Goal: Task Accomplishment & Management: Use online tool/utility

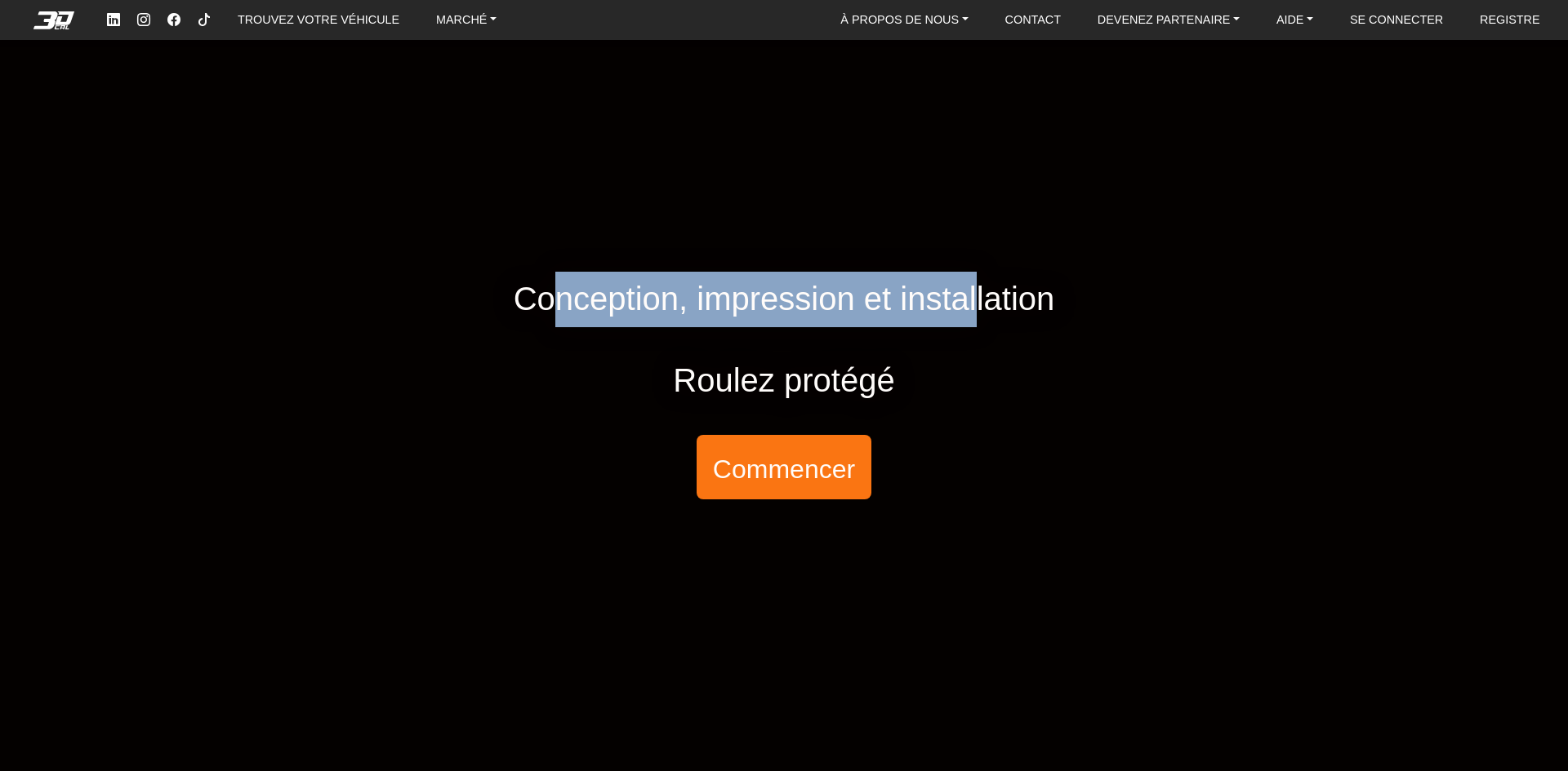
drag, startPoint x: 612, startPoint y: 292, endPoint x: 976, endPoint y: 292, distance: 364.0
click at [976, 292] on font "Conception, impression et installation" at bounding box center [784, 299] width 541 height 36
click at [978, 292] on font "Conception, impression et installation" at bounding box center [784, 299] width 541 height 36
click at [788, 475] on font "Commencer" at bounding box center [783, 468] width 142 height 29
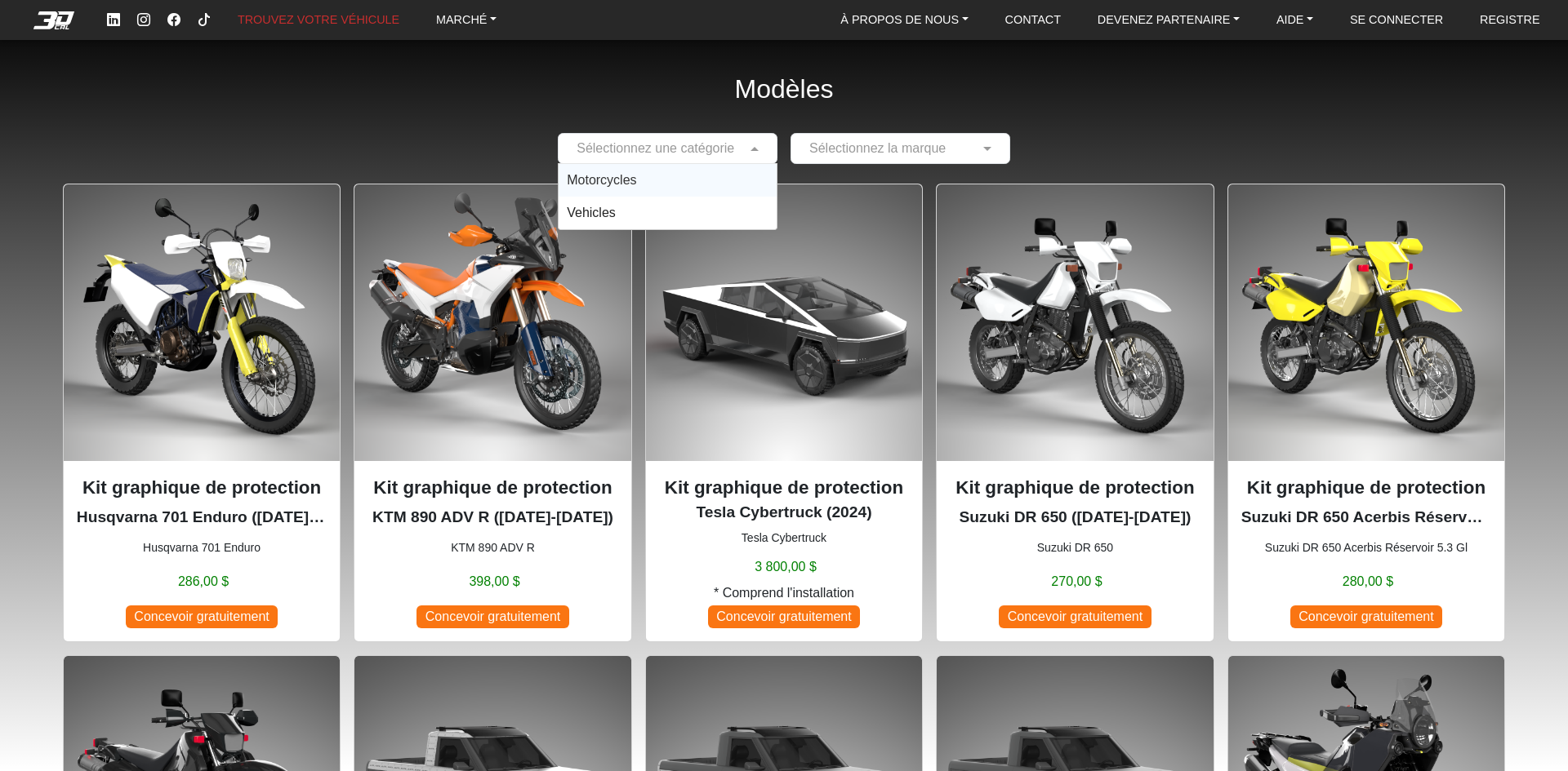
click at [706, 147] on input "text" at bounding box center [651, 148] width 169 height 19
click at [616, 175] on span "Motorcycles" at bounding box center [601, 180] width 70 height 14
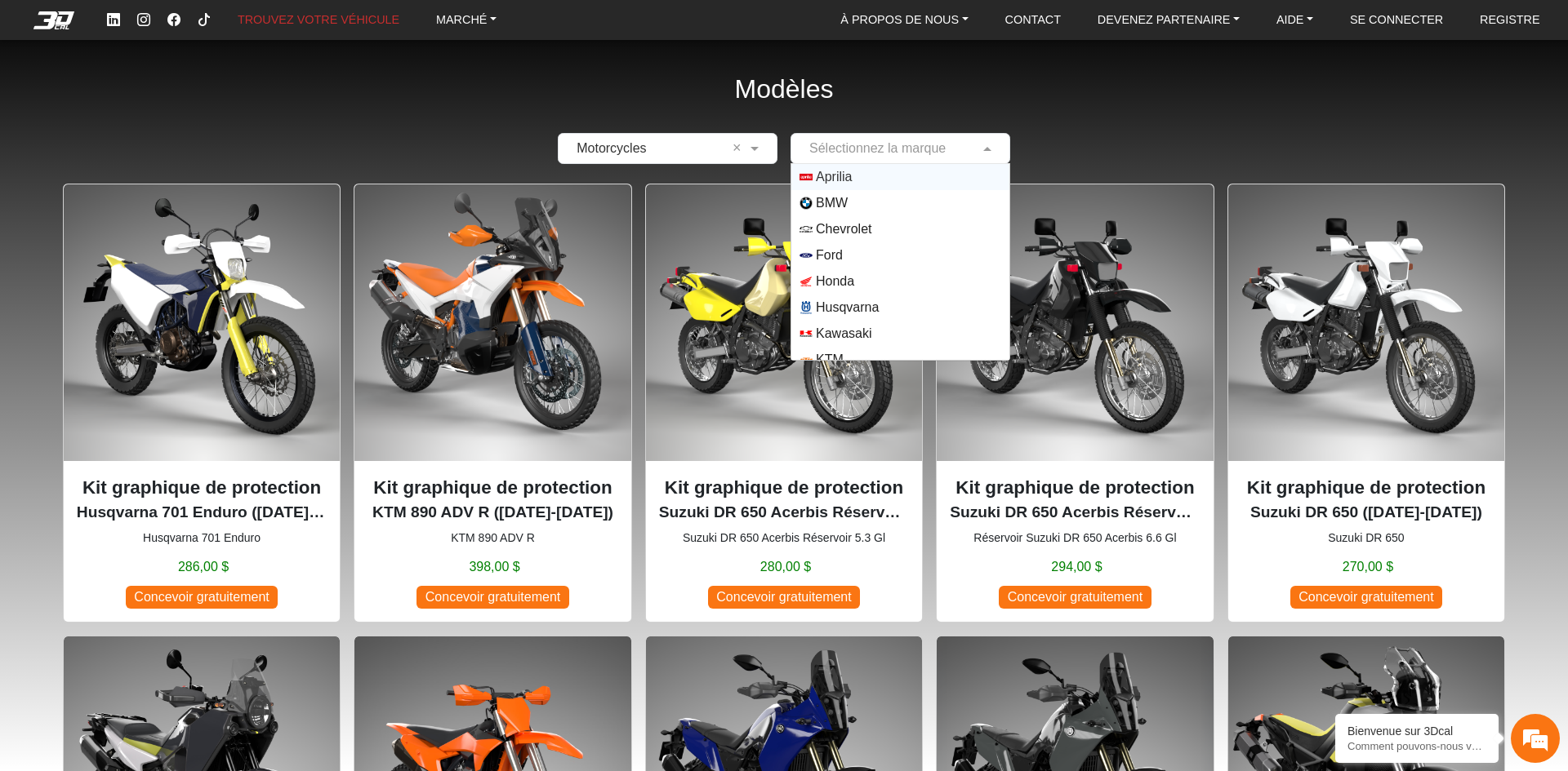
click at [871, 148] on input "text" at bounding box center [883, 148] width 169 height 19
click at [860, 356] on span "Yamaha" at bounding box center [839, 346] width 47 height 19
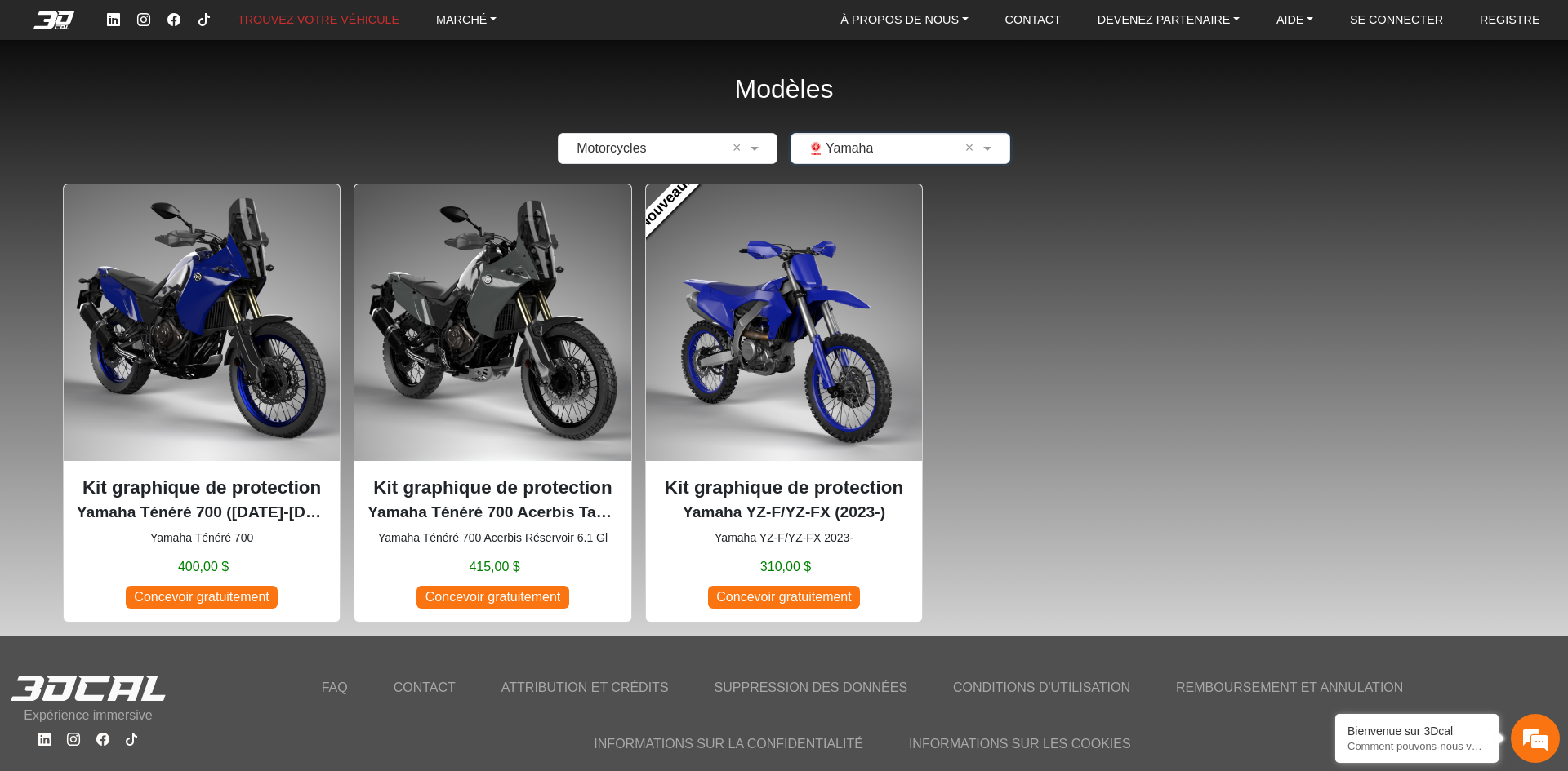
scroll to position [33, 0]
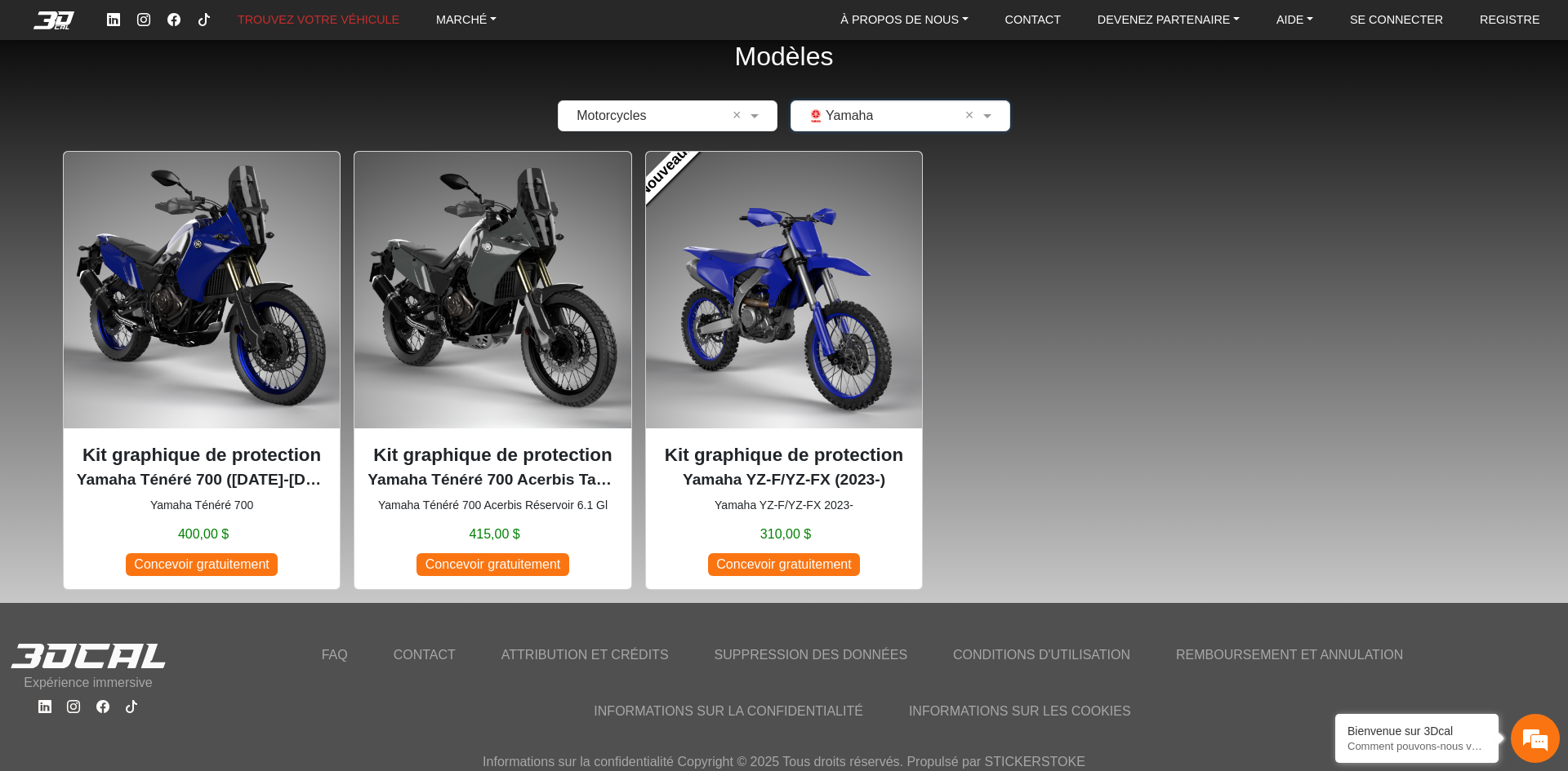
click at [610, 117] on input "text" at bounding box center [651, 115] width 169 height 19
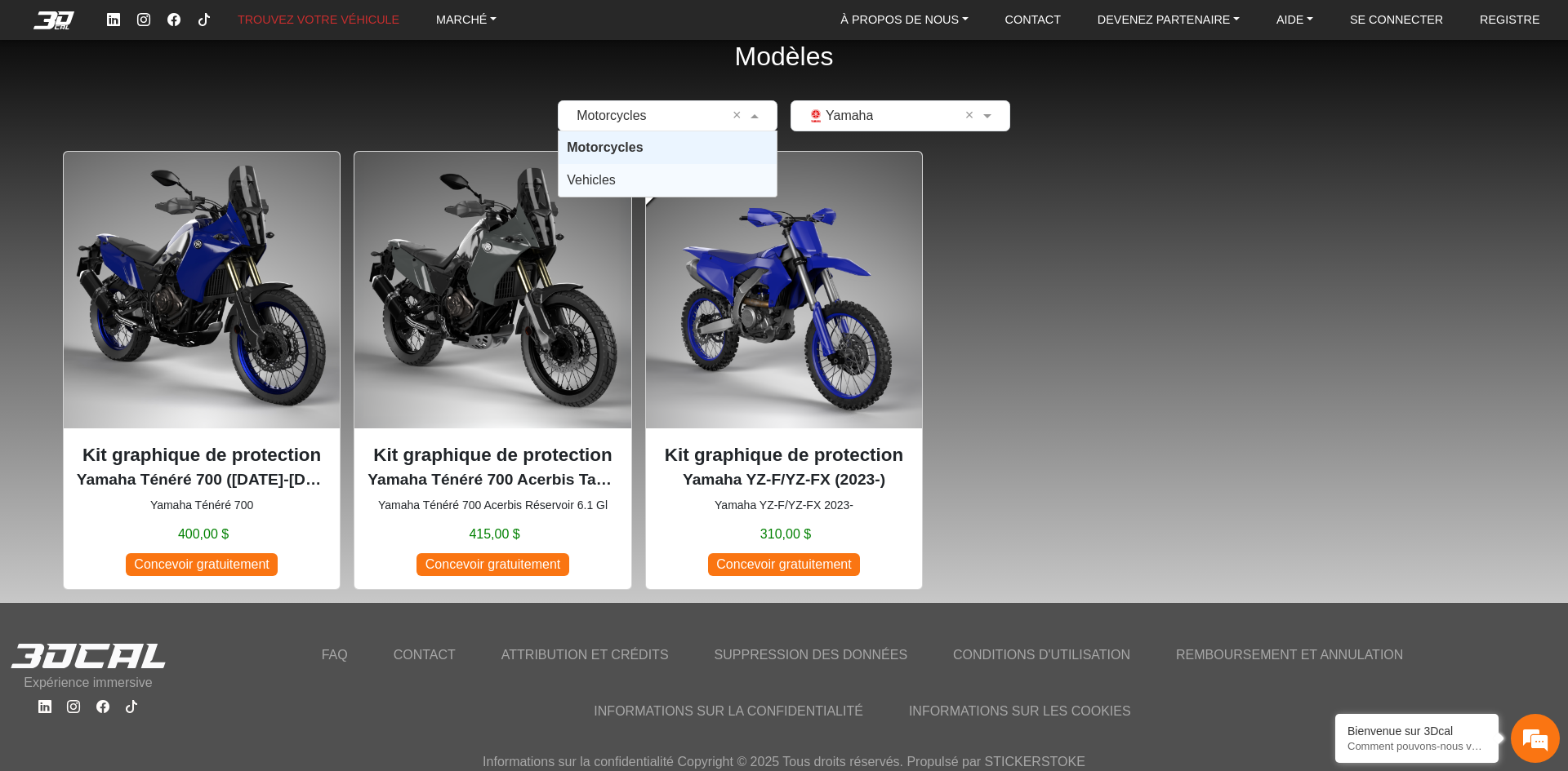
click at [609, 176] on span "Vehicles" at bounding box center [591, 180] width 49 height 14
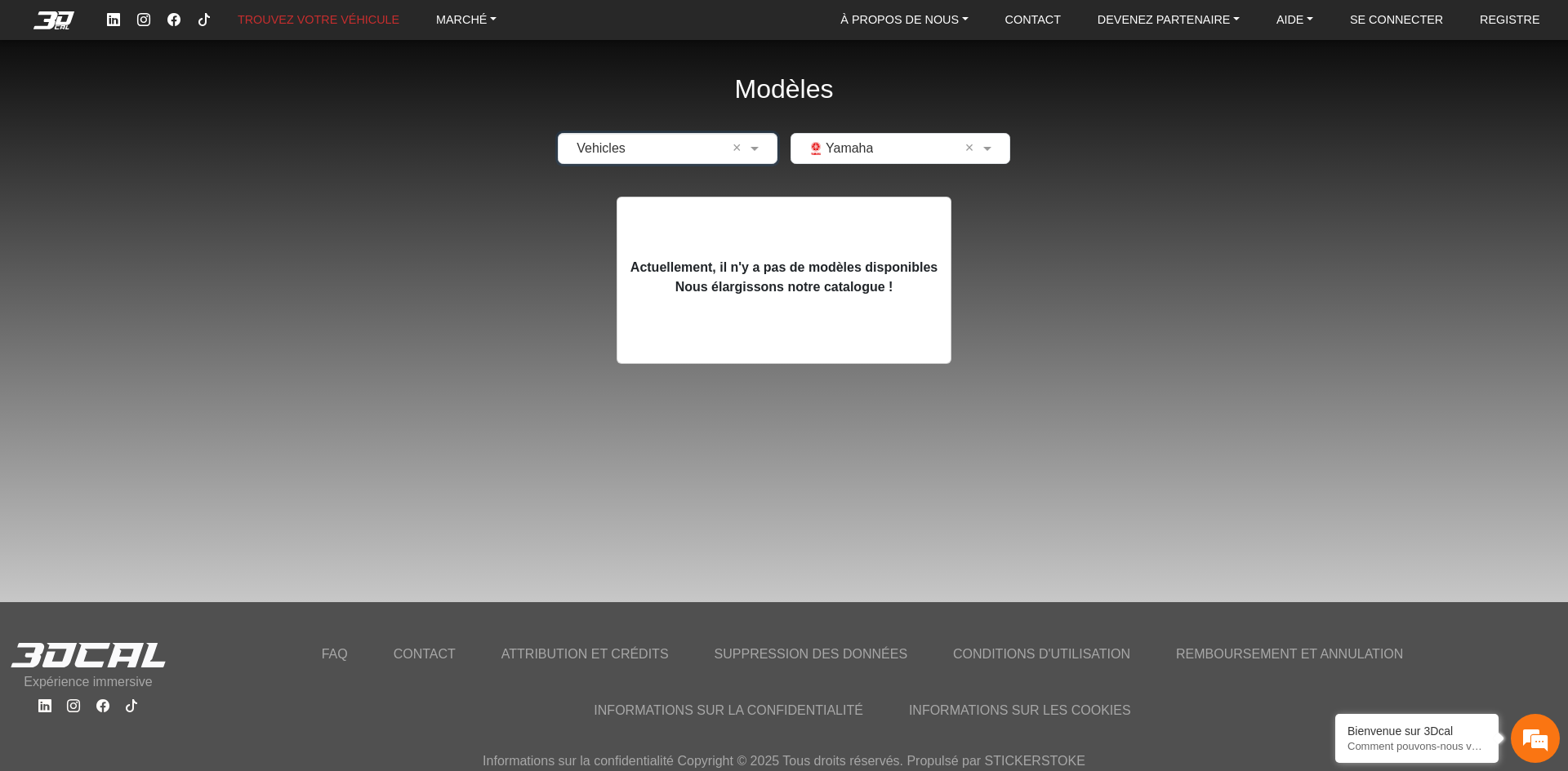
click at [839, 156] on input "text" at bounding box center [883, 148] width 169 height 19
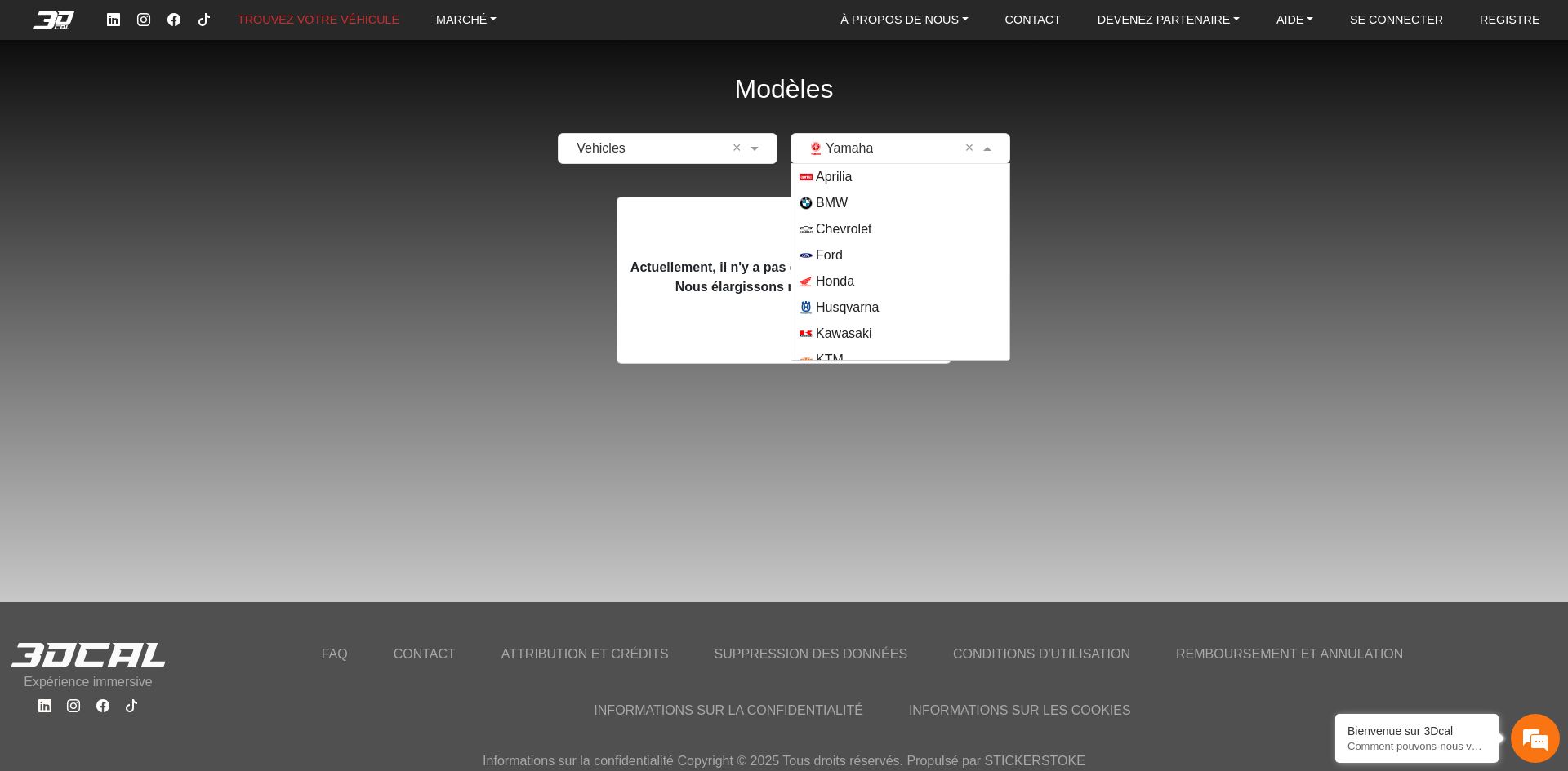
scroll to position [143, 0]
click at [857, 347] on span "Yamaha" at bounding box center [840, 346] width 49 height 19
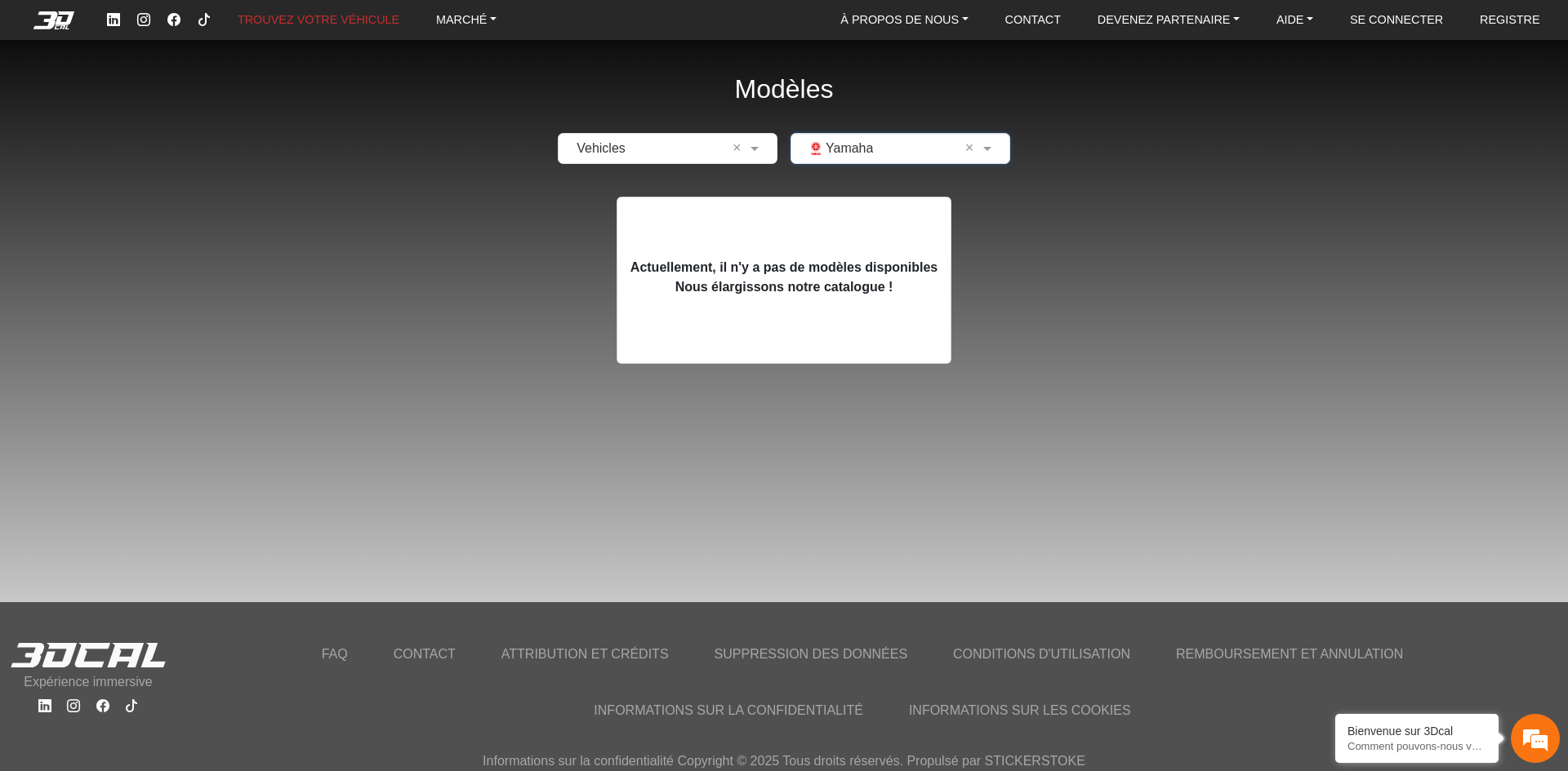
click at [635, 137] on div "× Vehicles ×" at bounding box center [667, 148] width 220 height 31
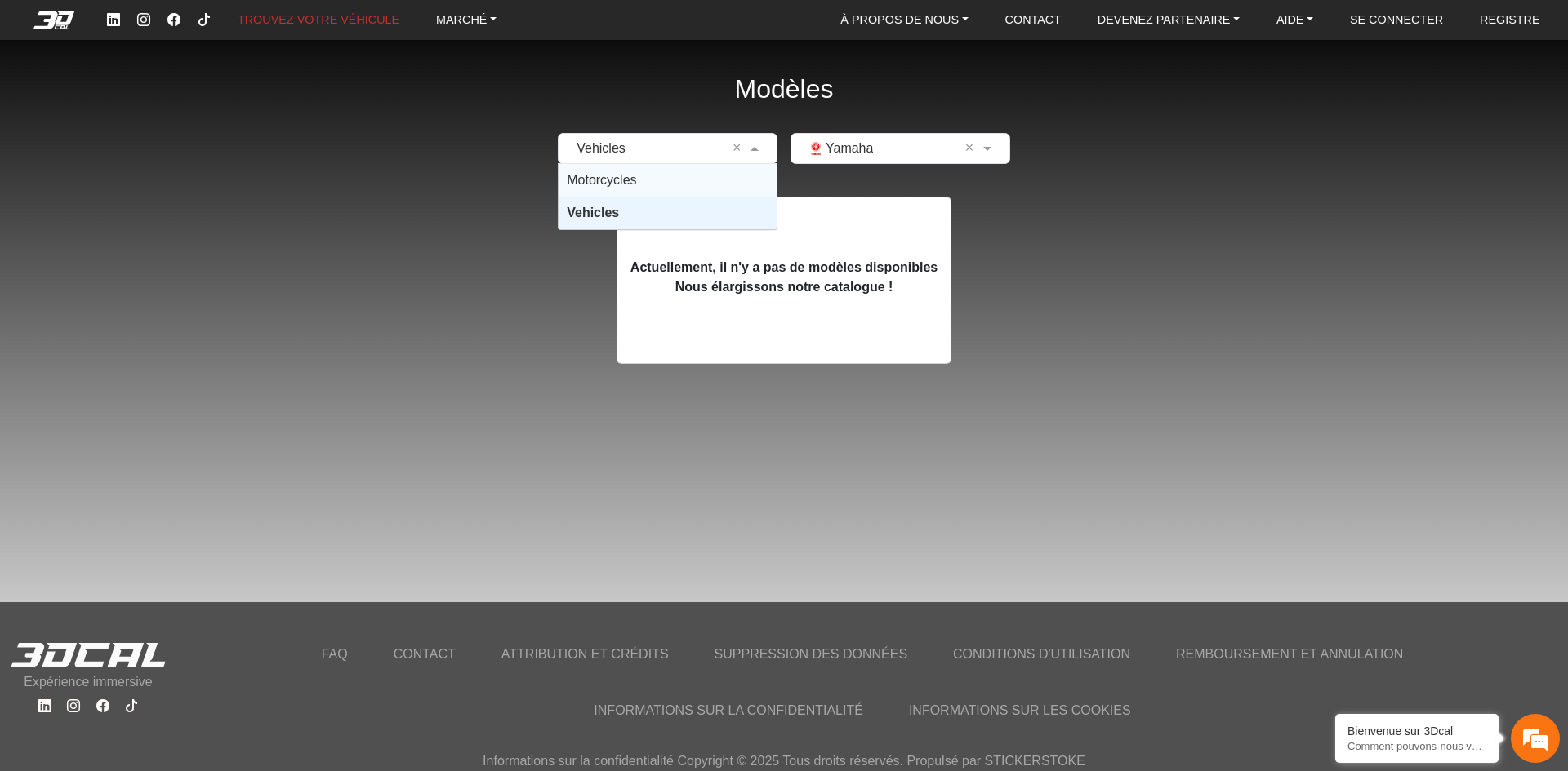
click at [645, 174] on div "Motorcycles" at bounding box center [667, 180] width 218 height 33
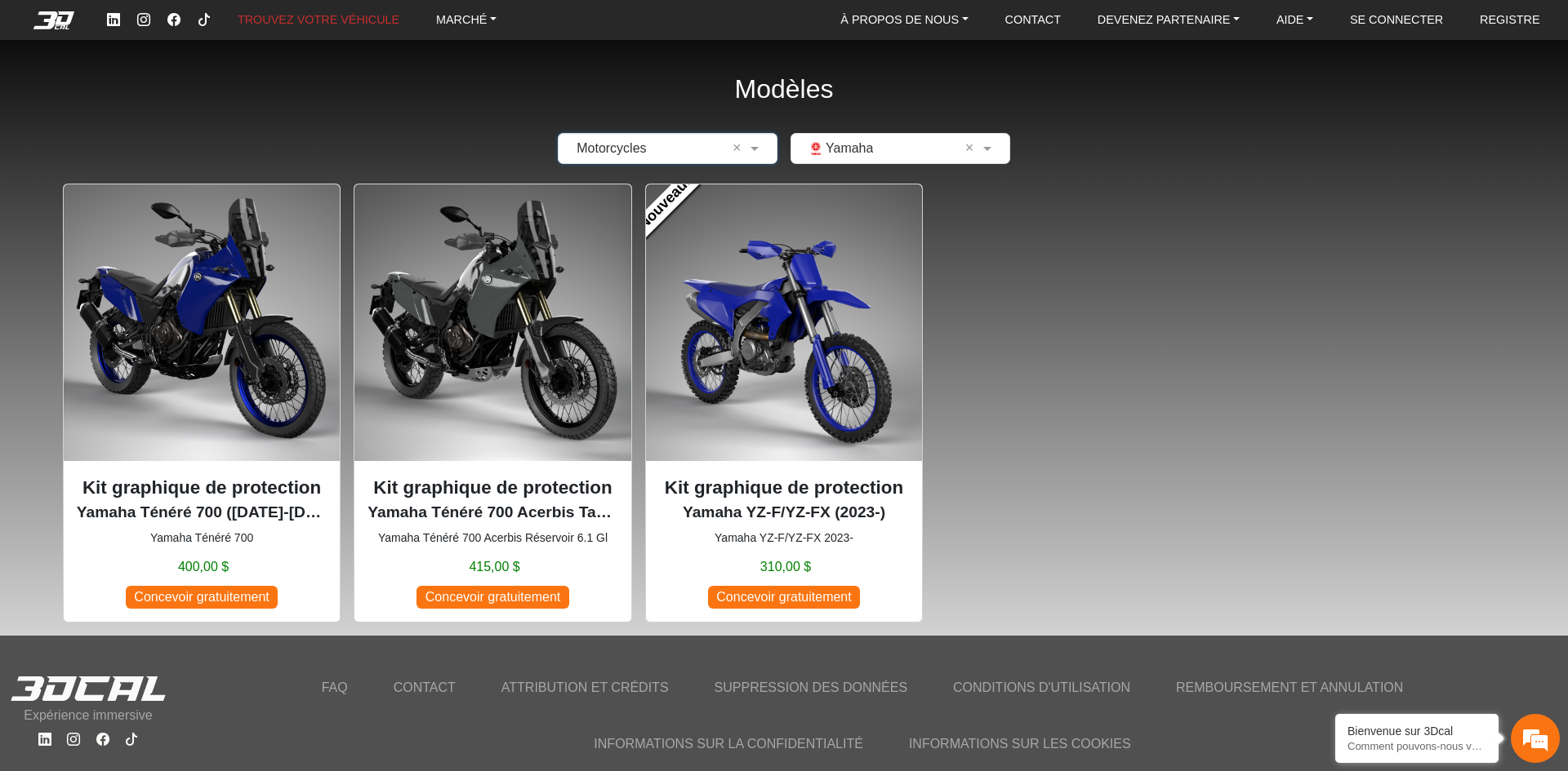
scroll to position [33, 0]
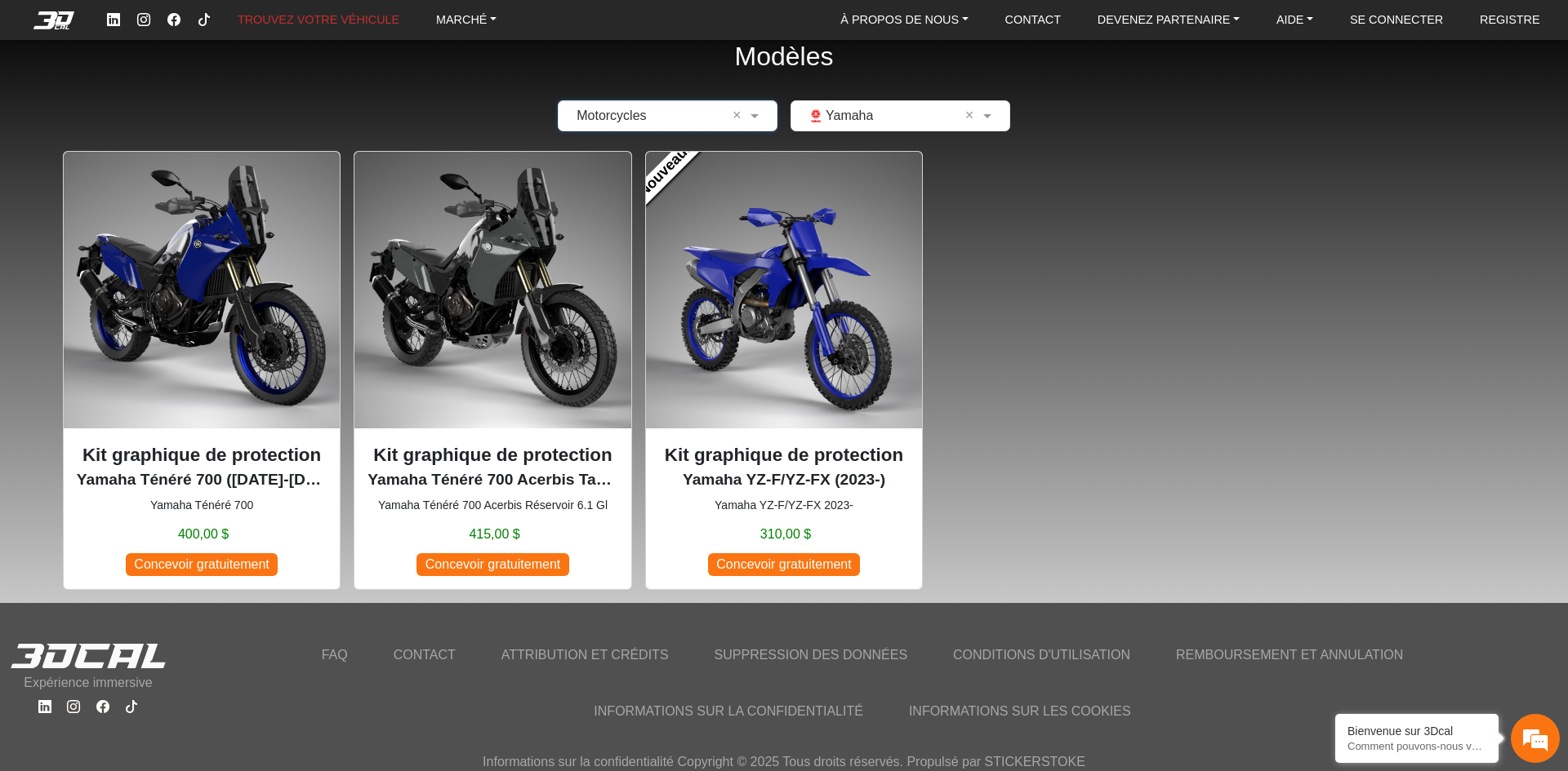
click at [830, 360] on img at bounding box center [783, 289] width 276 height 276
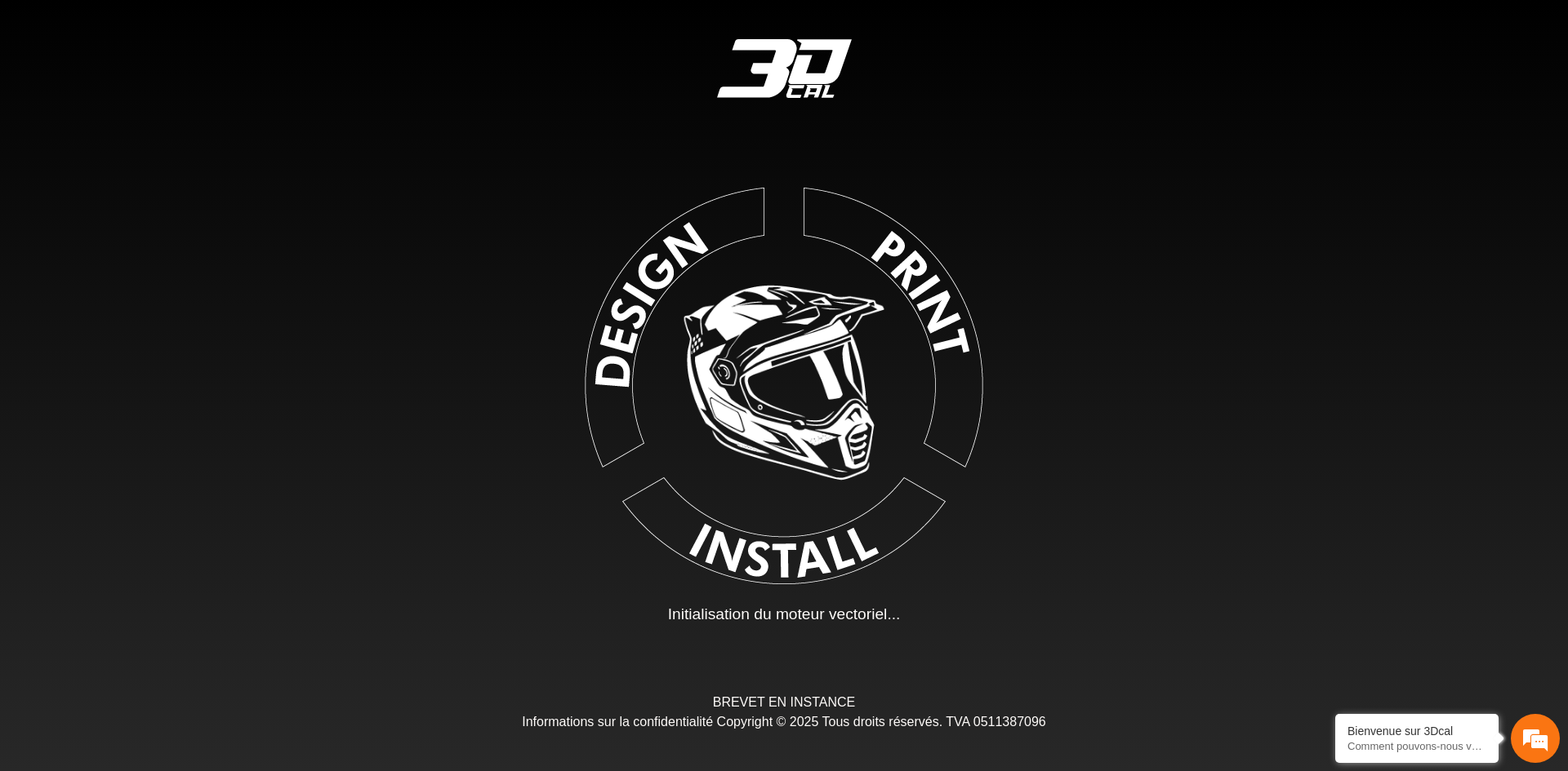
type input "*"
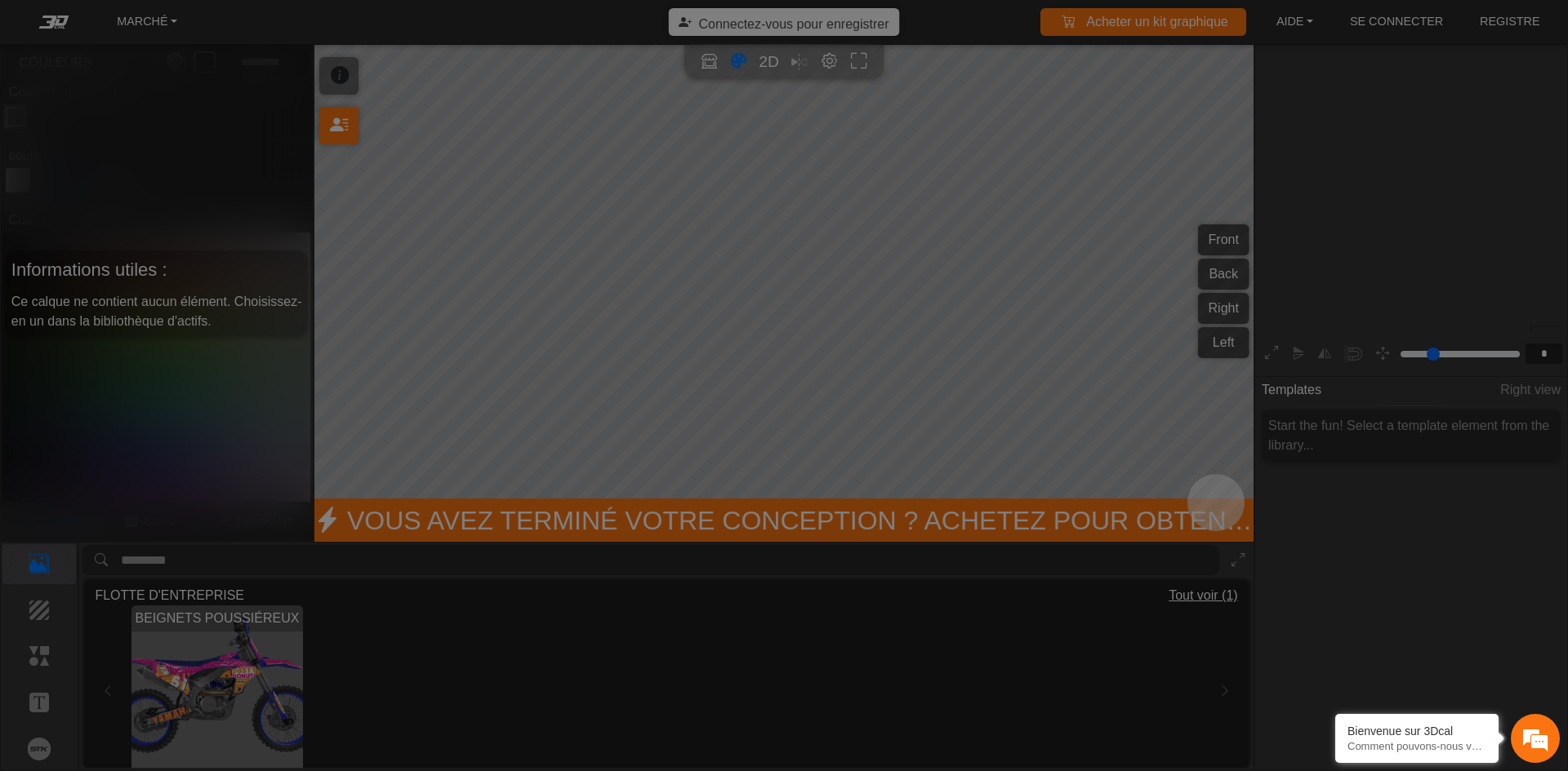
scroll to position [263, 253]
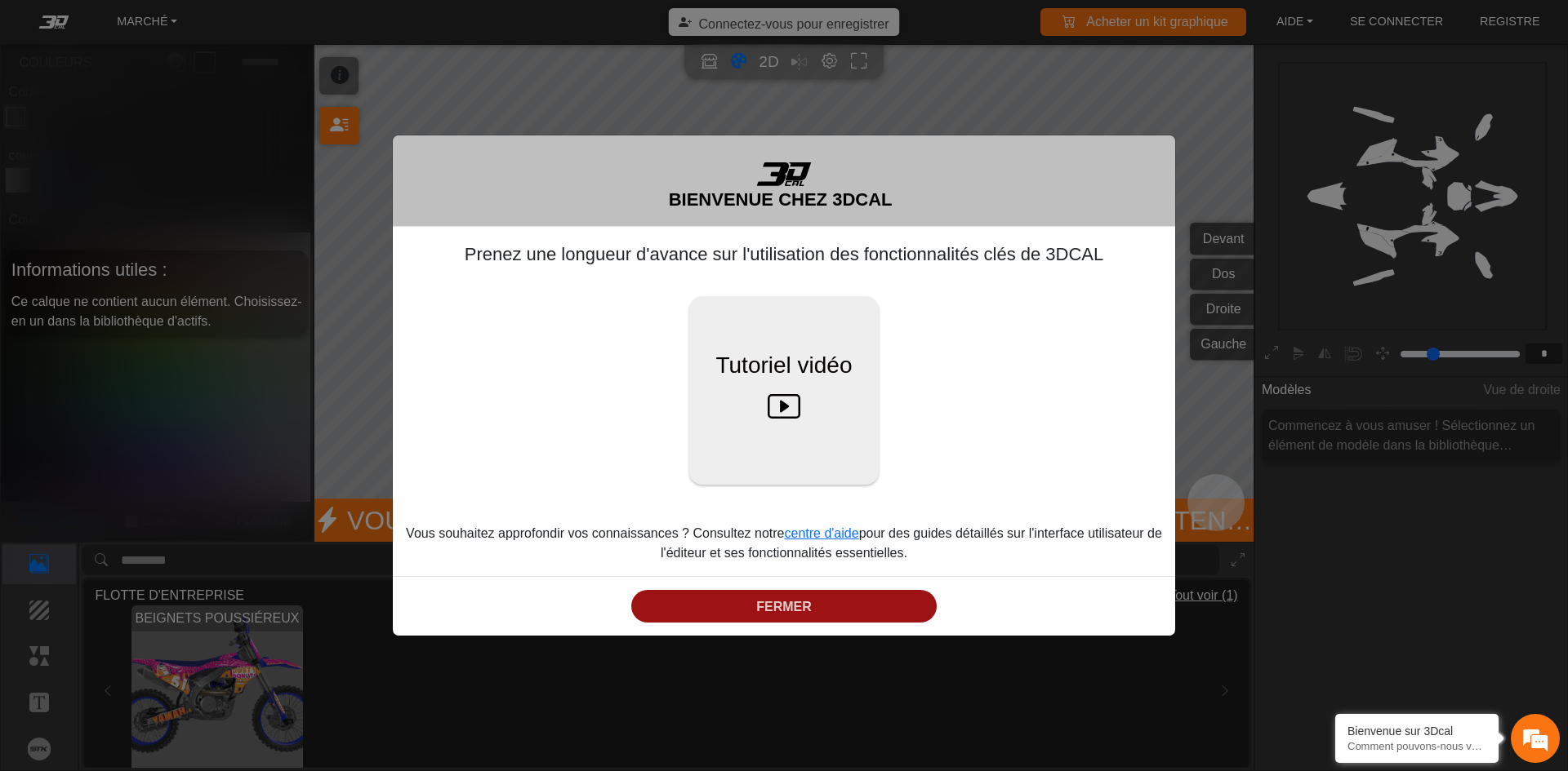
click at [833, 604] on button "FERMER" at bounding box center [784, 606] width 306 height 33
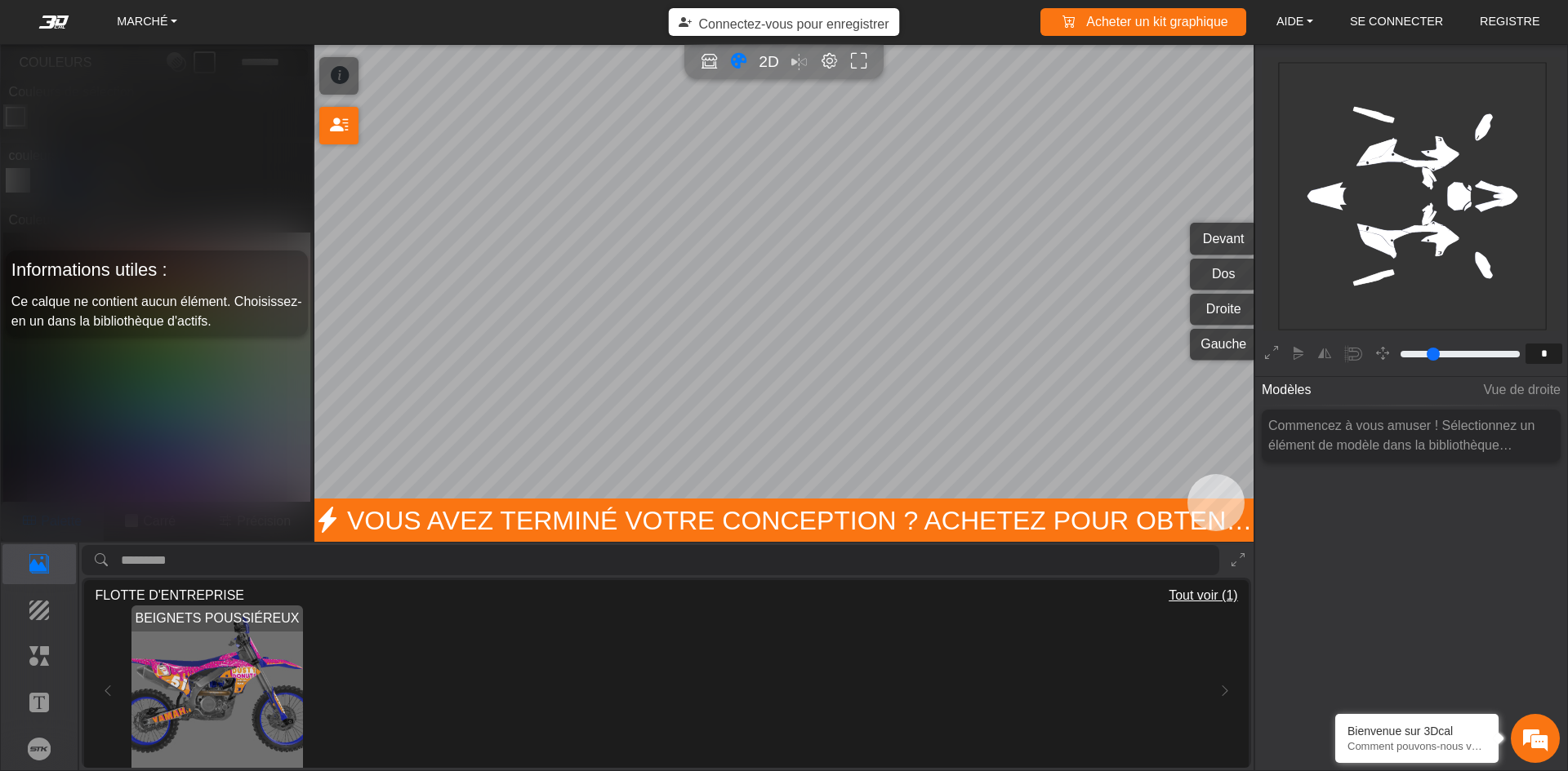
click at [171, 671] on img "Voir DUSTY DONUTS" at bounding box center [217, 691] width 171 height 171
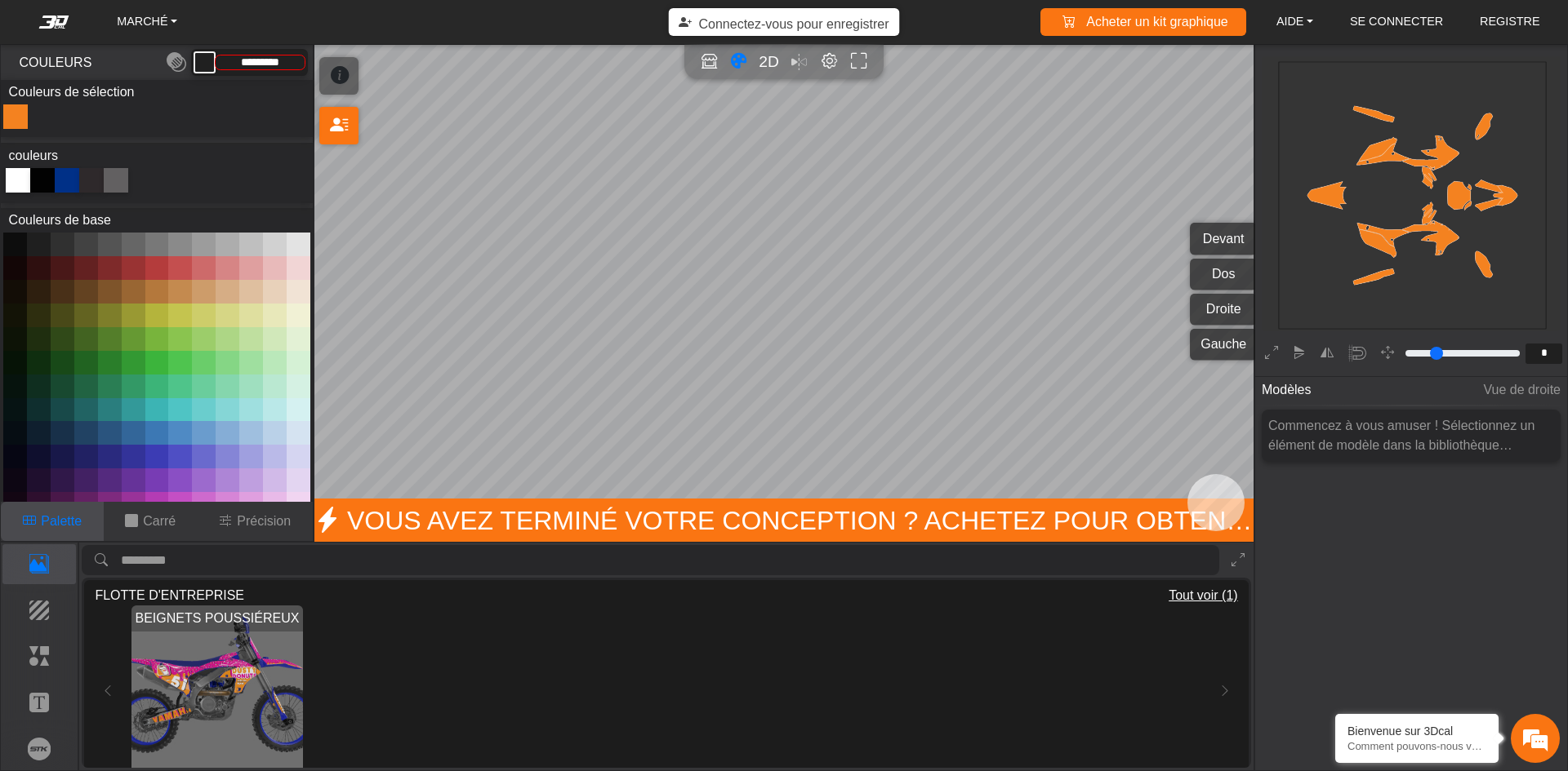
type input "*********"
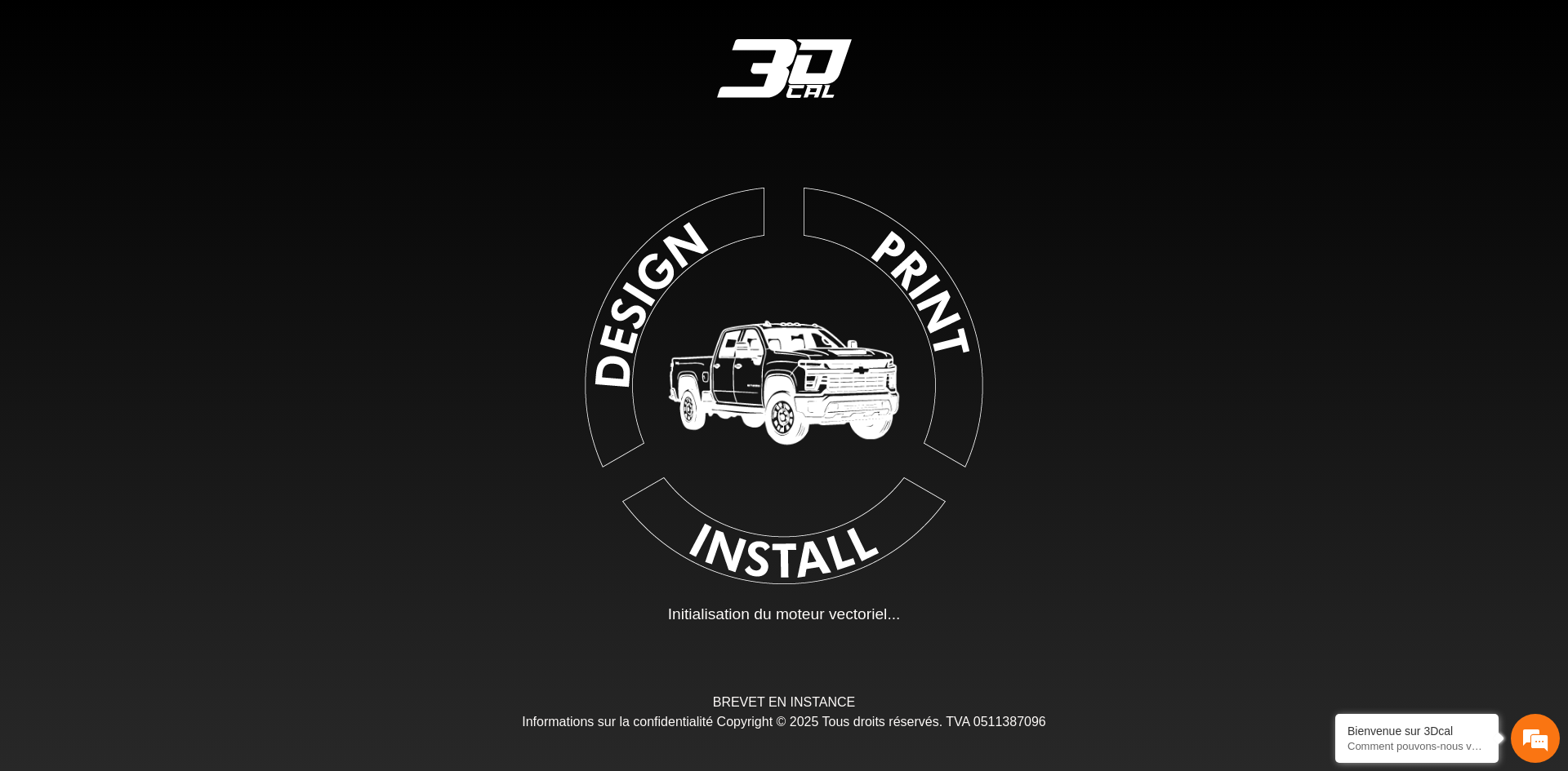
type input "*"
type input "*********"
